Goal: Information Seeking & Learning: Check status

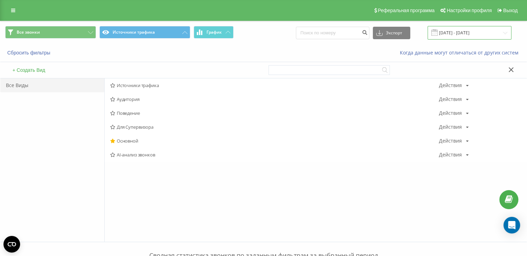
click at [475, 33] on input "11.11.2021 - 11.11.2021" at bounding box center [469, 33] width 84 height 14
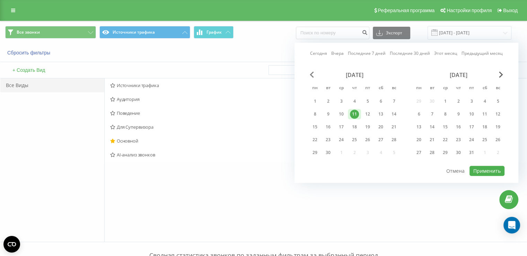
click at [310, 75] on span "Previous Month" at bounding box center [312, 74] width 4 height 6
click at [313, 77] on span "Previous Month" at bounding box center [312, 74] width 4 height 6
click at [322, 53] on link "Сегодня" at bounding box center [318, 53] width 17 height 7
click at [495, 169] on button "Применить" at bounding box center [486, 171] width 35 height 10
type input "[DATE] - [DATE]"
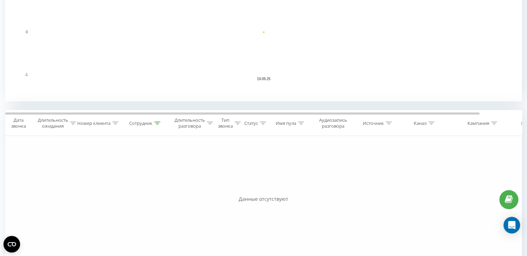
scroll to position [381, 0]
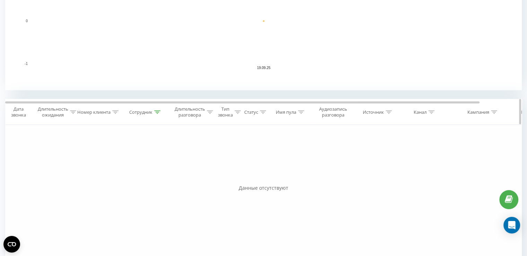
click at [146, 117] on th "Сотрудник" at bounding box center [146, 112] width 48 height 26
click at [153, 113] on div "Сотрудник" at bounding box center [144, 112] width 31 height 6
click at [155, 162] on input "Бербенюк" at bounding box center [145, 162] width 61 height 12
type input "Б"
type input "[PERSON_NAME]"
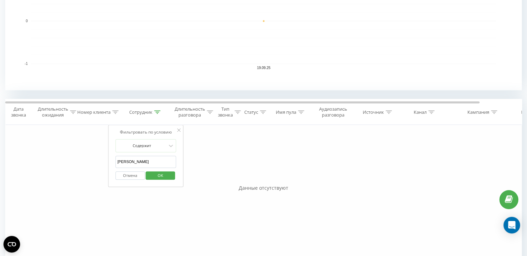
click at [158, 176] on span "OK" at bounding box center [160, 175] width 19 height 11
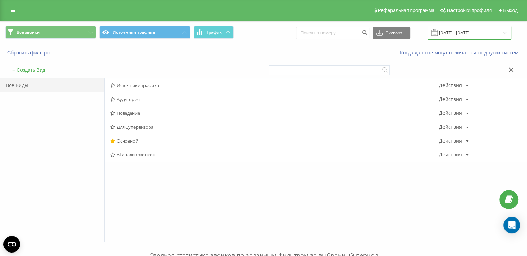
click at [484, 33] on input "[DATE] - [DATE]" at bounding box center [469, 33] width 84 height 14
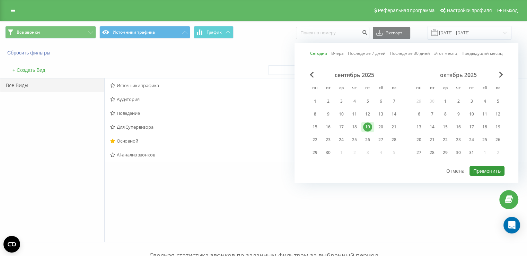
click at [487, 168] on button "Применить" at bounding box center [486, 171] width 35 height 10
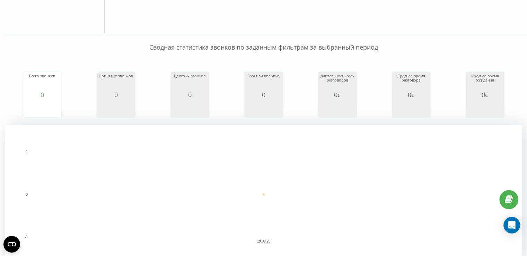
scroll to position [411, 0]
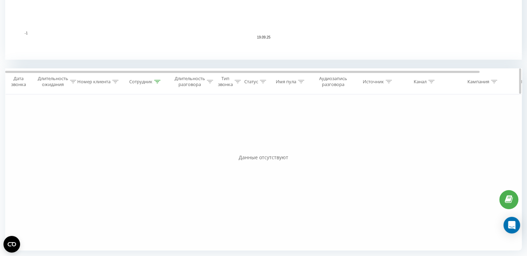
click at [134, 86] on th "Сотрудник" at bounding box center [146, 82] width 48 height 26
click at [152, 81] on div "Сотрудник" at bounding box center [140, 82] width 23 height 6
click at [166, 145] on span "OK" at bounding box center [160, 144] width 19 height 11
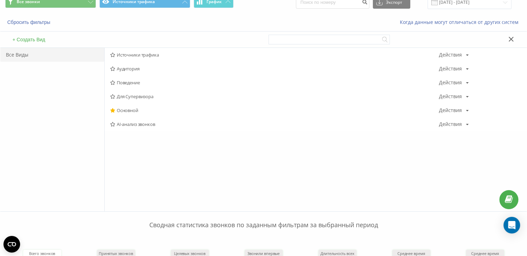
scroll to position [0, 0]
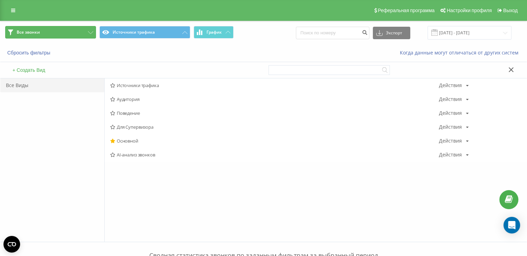
click at [66, 35] on button "Все звонки" at bounding box center [50, 32] width 91 height 12
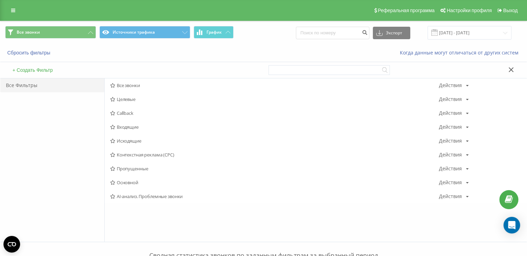
click at [510, 70] on icon at bounding box center [510, 69] width 5 height 5
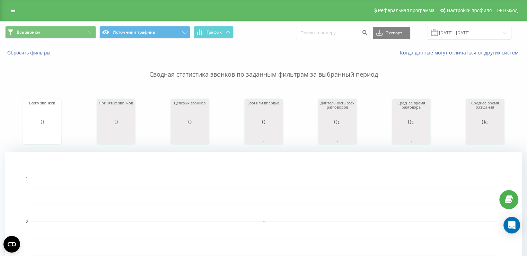
click at [12, 4] on div "Реферальная программа Настройки профиля Выход" at bounding box center [263, 10] width 527 height 21
click at [12, 16] on div "Реферальная программа Настройки профиля Выход" at bounding box center [263, 10] width 527 height 21
click at [14, 10] on icon at bounding box center [13, 10] width 4 height 5
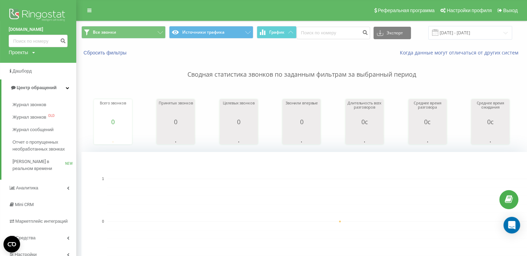
click at [35, 9] on img at bounding box center [38, 15] width 59 height 17
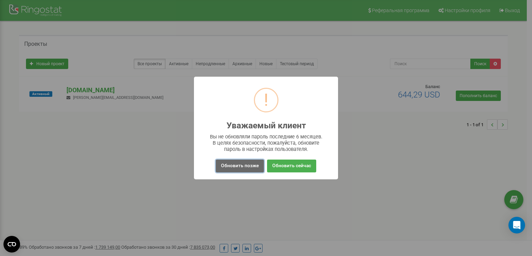
click at [251, 165] on button "Обновить позже" at bounding box center [240, 165] width 48 height 13
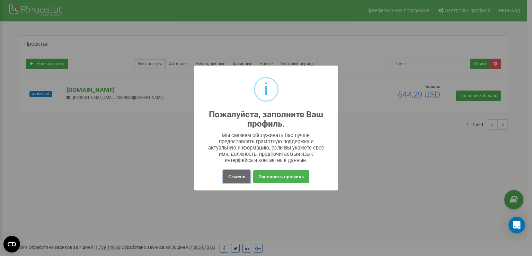
click at [234, 178] on button "Отмена" at bounding box center [236, 176] width 27 height 13
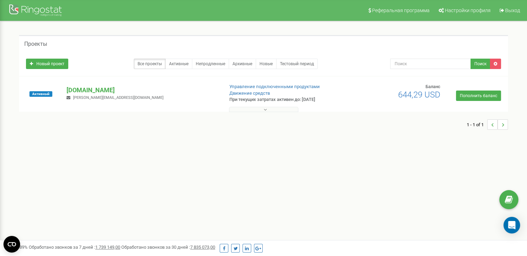
click at [266, 111] on icon at bounding box center [265, 109] width 3 height 5
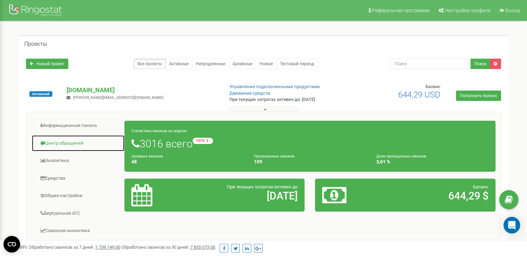
click at [77, 143] on link "Центр обращений" at bounding box center [78, 143] width 93 height 17
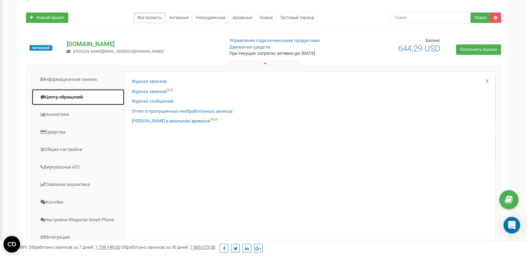
scroll to position [35, 0]
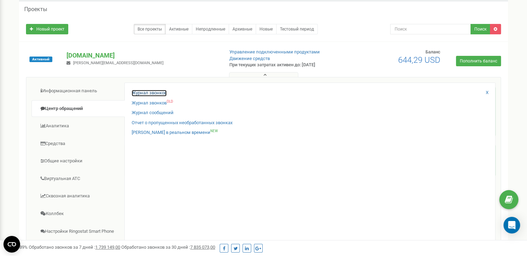
click at [157, 91] on link "Журнал звонков" at bounding box center [149, 93] width 35 height 7
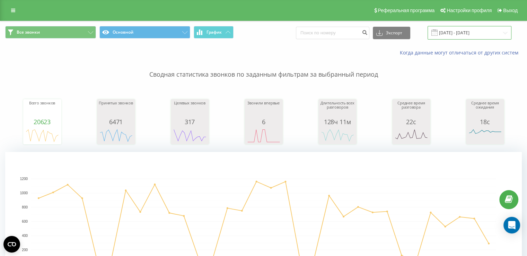
click at [468, 31] on input "[DATE] - [DATE]" at bounding box center [469, 33] width 84 height 14
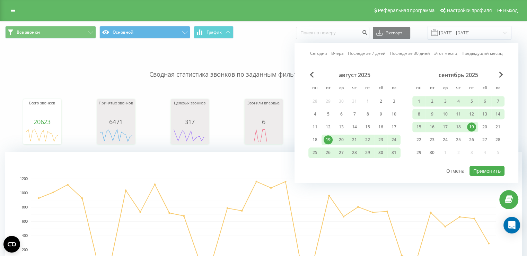
click at [471, 128] on div "19" at bounding box center [471, 126] width 9 height 9
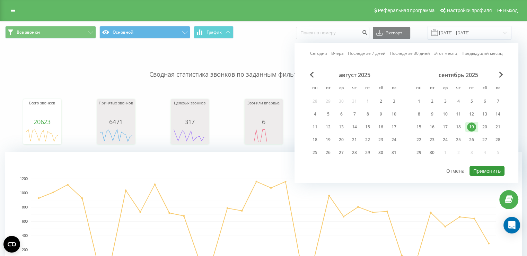
click at [491, 168] on button "Применить" at bounding box center [486, 171] width 35 height 10
type input "[DATE] - [DATE]"
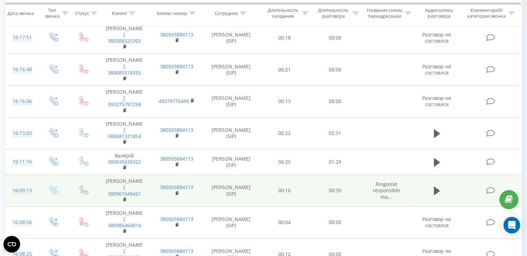
scroll to position [173, 0]
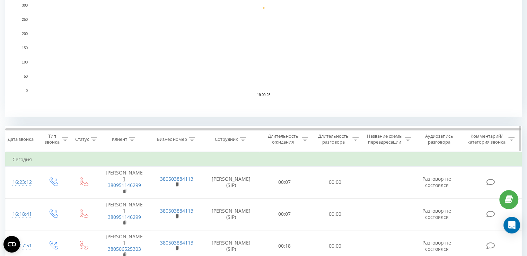
click at [133, 141] on div at bounding box center [132, 139] width 6 height 6
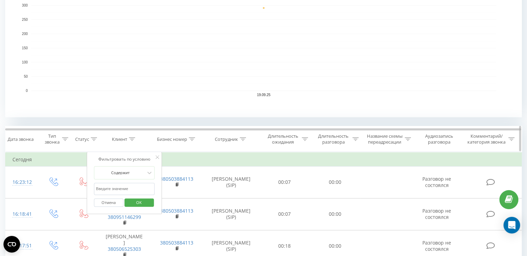
click at [86, 140] on div "Статус" at bounding box center [82, 139] width 14 height 6
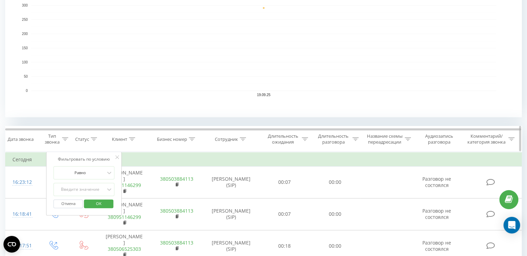
click at [220, 143] on th "Сотрудник" at bounding box center [231, 139] width 56 height 26
click at [239, 143] on th "Сотрудник" at bounding box center [231, 139] width 56 height 26
click at [229, 138] on div "Сотрудник" at bounding box center [226, 139] width 23 height 6
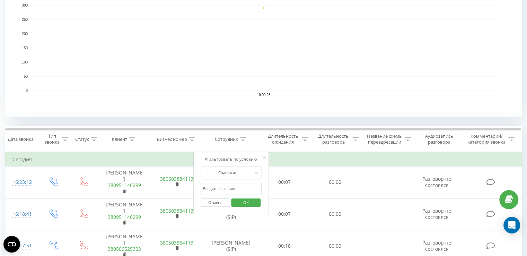
click at [244, 188] on input "text" at bounding box center [231, 189] width 61 height 12
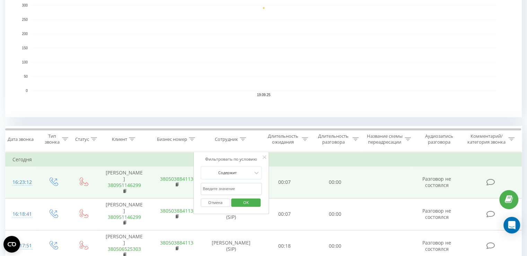
type input "[PERSON_NAME]"
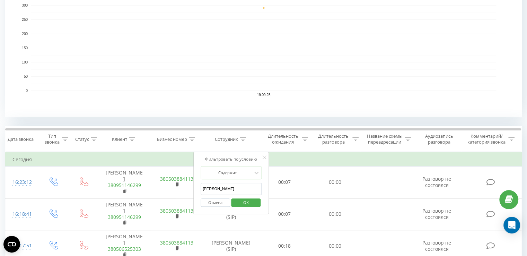
click at [251, 203] on span "OK" at bounding box center [245, 202] width 19 height 11
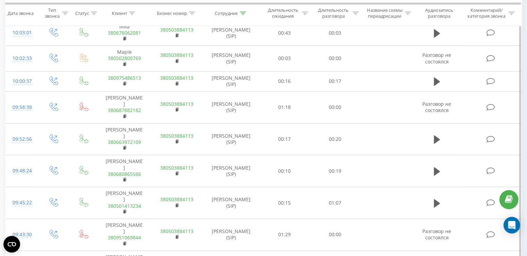
scroll to position [772, 0]
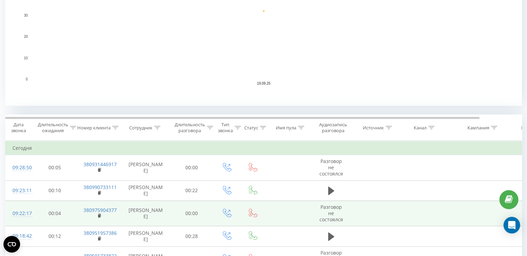
scroll to position [272, 0]
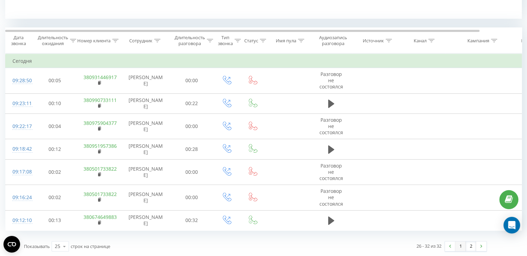
click at [458, 247] on link "1" at bounding box center [460, 246] width 10 height 10
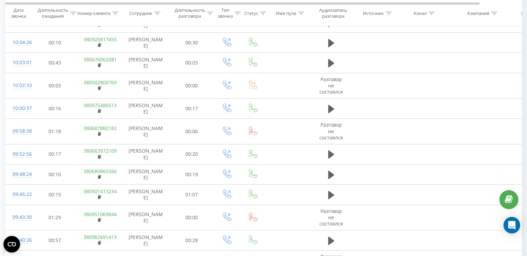
scroll to position [649, 0]
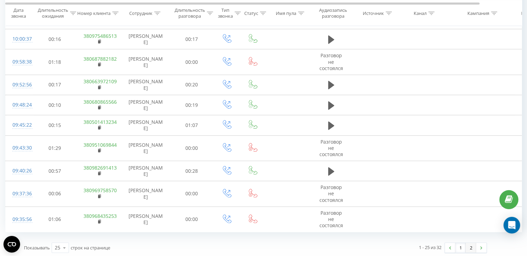
click at [470, 248] on link "2" at bounding box center [471, 247] width 10 height 10
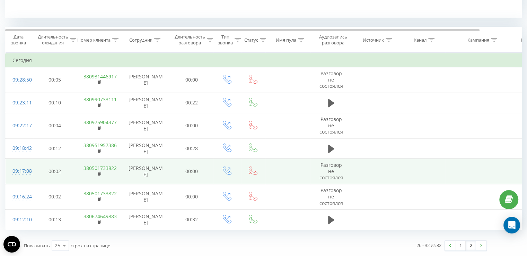
scroll to position [272, 0]
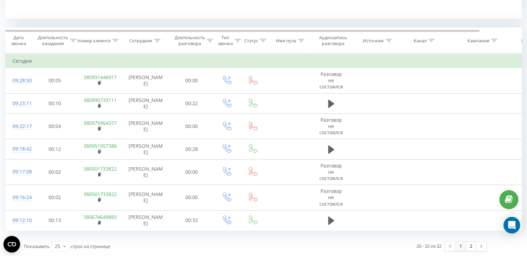
click at [462, 247] on link "1" at bounding box center [460, 246] width 10 height 10
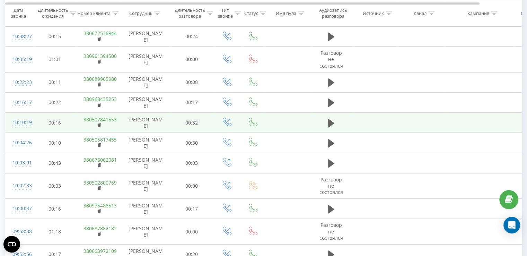
scroll to position [649, 0]
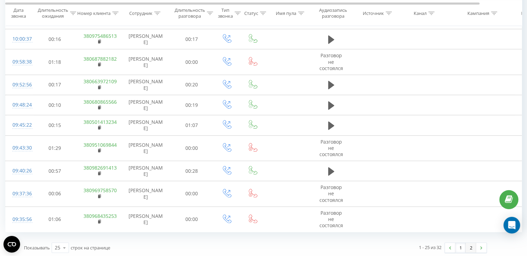
click at [470, 243] on link "2" at bounding box center [471, 247] width 10 height 10
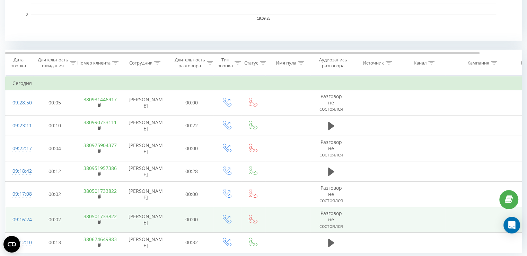
scroll to position [272, 0]
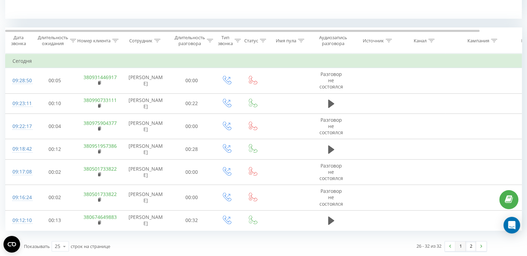
click at [457, 244] on link "1" at bounding box center [460, 246] width 10 height 10
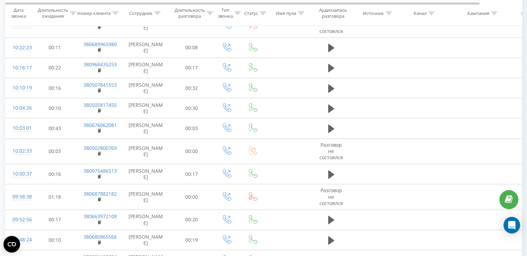
scroll to position [649, 0]
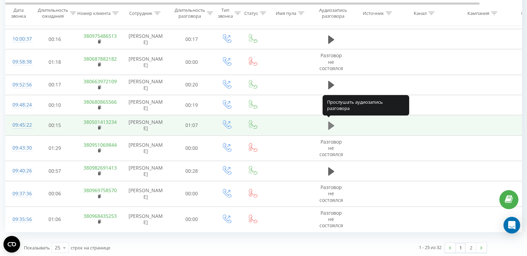
click at [328, 125] on icon at bounding box center [331, 125] width 6 height 8
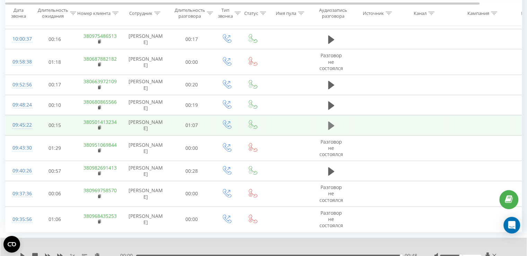
click at [329, 123] on icon at bounding box center [331, 125] width 6 height 8
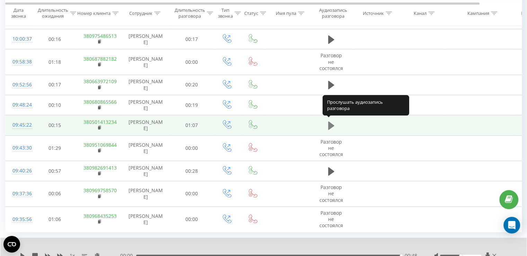
click at [330, 123] on icon at bounding box center [331, 125] width 6 height 8
click at [328, 124] on icon at bounding box center [331, 125] width 6 height 8
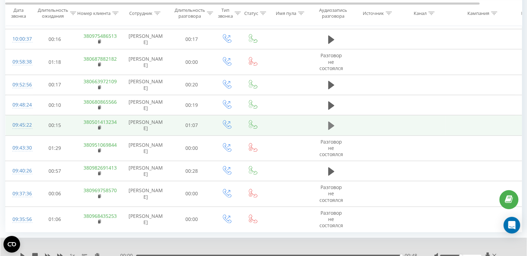
click at [329, 124] on icon at bounding box center [331, 125] width 6 height 8
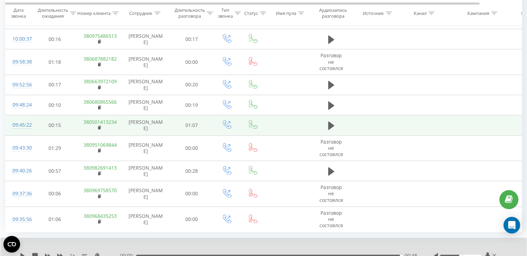
click at [329, 124] on icon at bounding box center [331, 125] width 6 height 8
click at [21, 253] on icon at bounding box center [22, 256] width 4 height 6
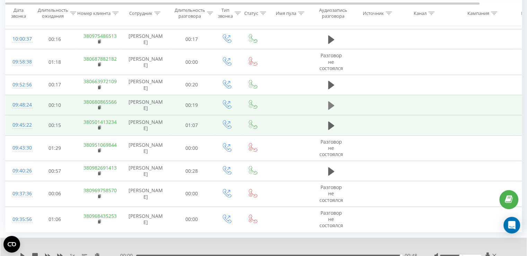
click at [332, 107] on icon at bounding box center [331, 105] width 6 height 10
click at [332, 122] on icon at bounding box center [331, 125] width 6 height 8
click at [331, 125] on icon at bounding box center [331, 126] width 6 height 10
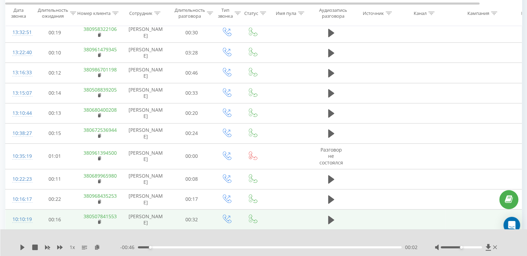
scroll to position [372, 0]
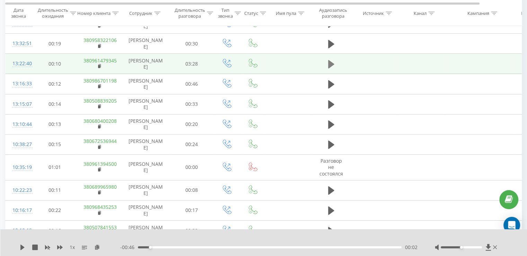
click at [331, 60] on icon at bounding box center [331, 64] width 6 height 10
click at [327, 62] on button at bounding box center [331, 64] width 10 height 10
click at [326, 60] on button at bounding box center [331, 64] width 10 height 10
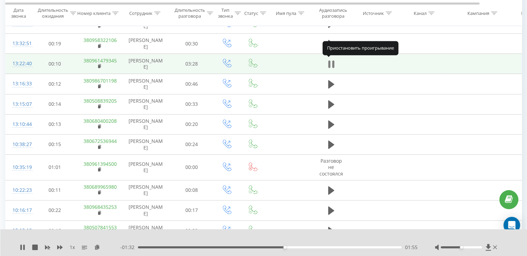
click at [331, 63] on icon at bounding box center [331, 64] width 6 height 10
click at [330, 67] on icon at bounding box center [331, 64] width 6 height 10
click at [332, 65] on icon at bounding box center [333, 64] width 2 height 8
click at [330, 63] on icon at bounding box center [331, 64] width 6 height 8
click at [330, 63] on icon at bounding box center [331, 64] width 6 height 10
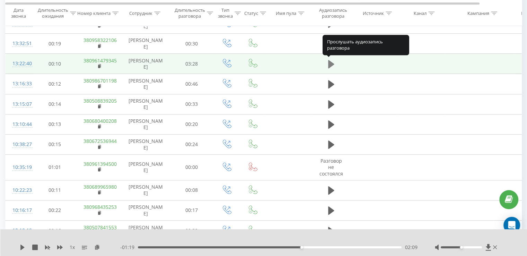
click at [334, 61] on button at bounding box center [331, 64] width 10 height 10
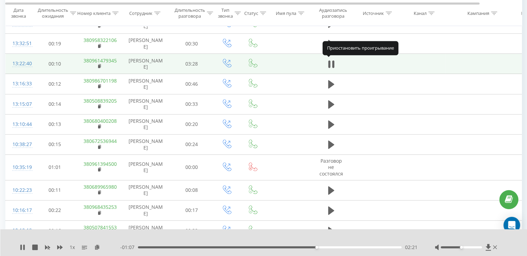
click at [334, 61] on button at bounding box center [331, 64] width 10 height 10
click at [333, 61] on icon at bounding box center [331, 64] width 6 height 10
click at [333, 61] on icon at bounding box center [333, 64] width 2 height 8
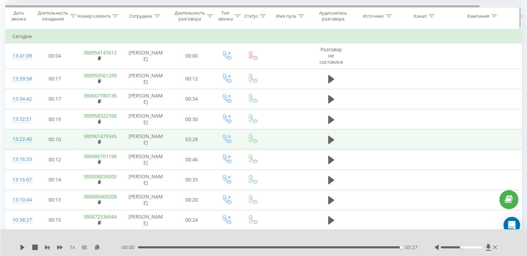
scroll to position [302, 0]
